Goal: Navigation & Orientation: Understand site structure

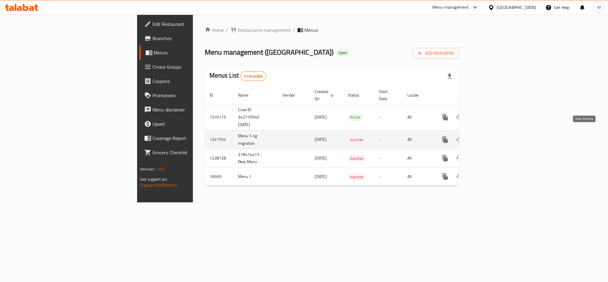
click at [495, 132] on link "enhanced table" at bounding box center [488, 139] width 14 height 14
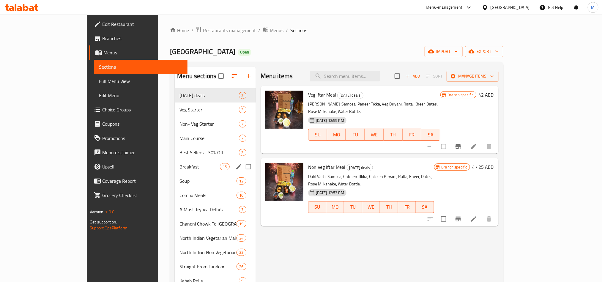
click at [179, 166] on span "Breakfast" at bounding box center [199, 166] width 40 height 7
click at [179, 221] on span "Chandni Chowk To [GEOGRAPHIC_DATA]" at bounding box center [207, 223] width 57 height 7
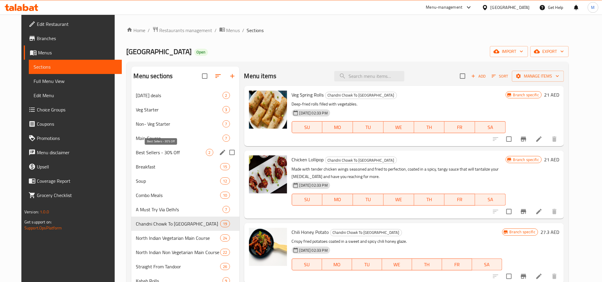
click at [146, 144] on div "Main Course 7" at bounding box center [185, 138] width 108 height 14
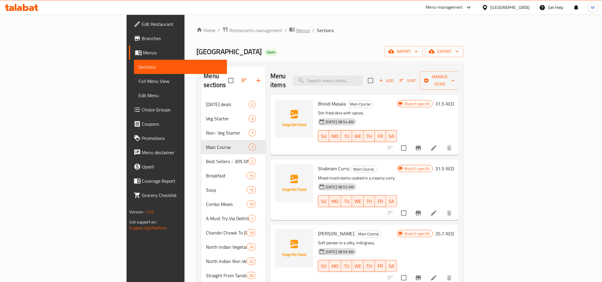
click at [296, 29] on span "Menus" at bounding box center [303, 30] width 14 height 7
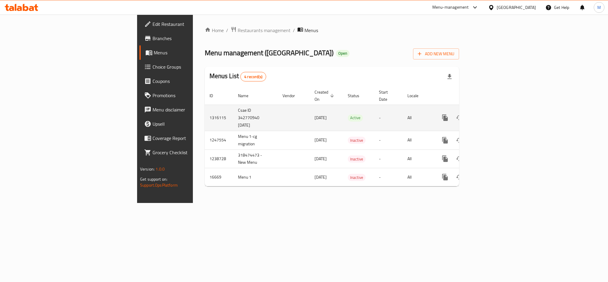
click at [492, 114] on icon "enhanced table" at bounding box center [488, 117] width 7 height 7
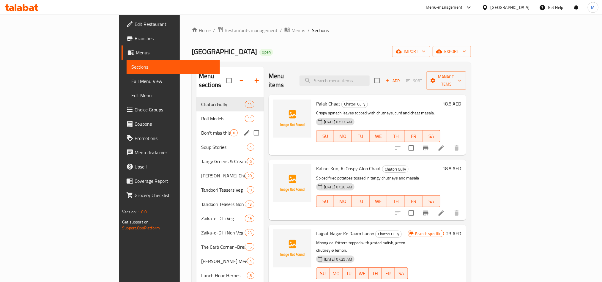
click at [201, 129] on span "Don't miss this !" at bounding box center [215, 132] width 29 height 7
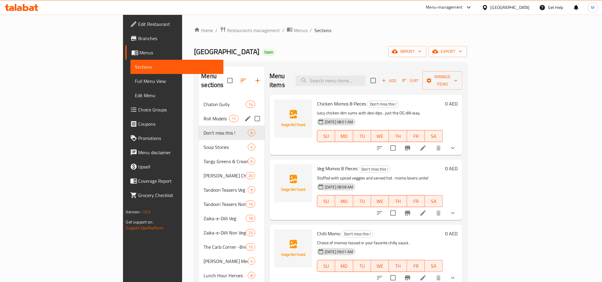
click at [199, 115] on div "Roll Models 11" at bounding box center [232, 118] width 66 height 14
click at [203, 115] on span "Roll Models" at bounding box center [215, 118] width 25 height 7
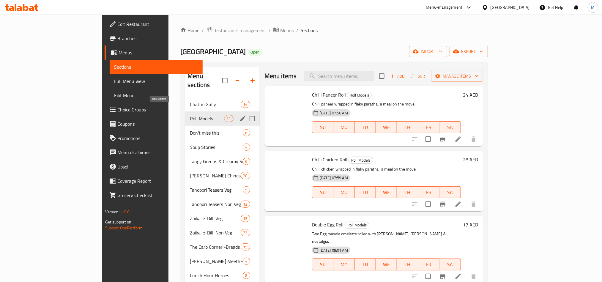
click at [190, 200] on span "Tandoori Teasers Non Veg" at bounding box center [215, 203] width 50 height 7
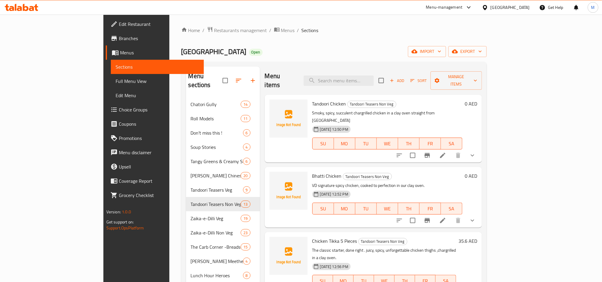
drag, startPoint x: 214, startPoint y: 30, endPoint x: 191, endPoint y: 6, distance: 33.2
click at [281, 30] on span "Menus" at bounding box center [288, 30] width 14 height 7
